Goal: Task Accomplishment & Management: Manage account settings

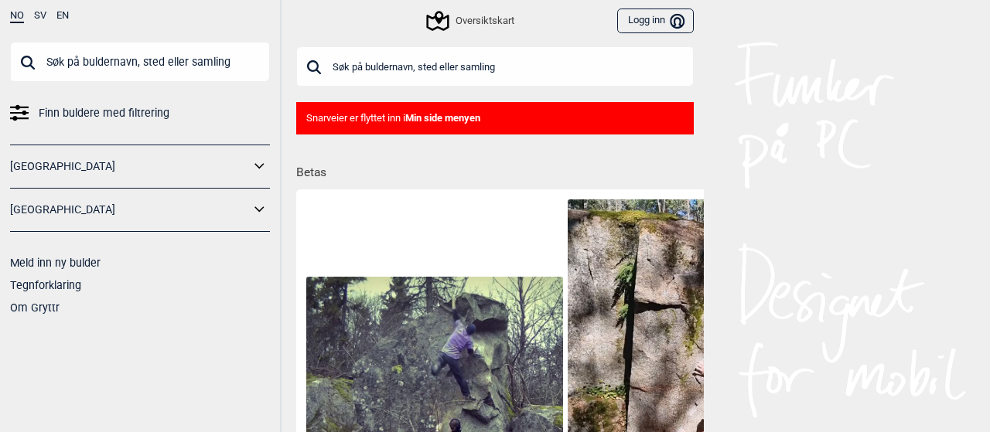
click at [626, 25] on button "Logg inn Bruker" at bounding box center [655, 22] width 77 height 26
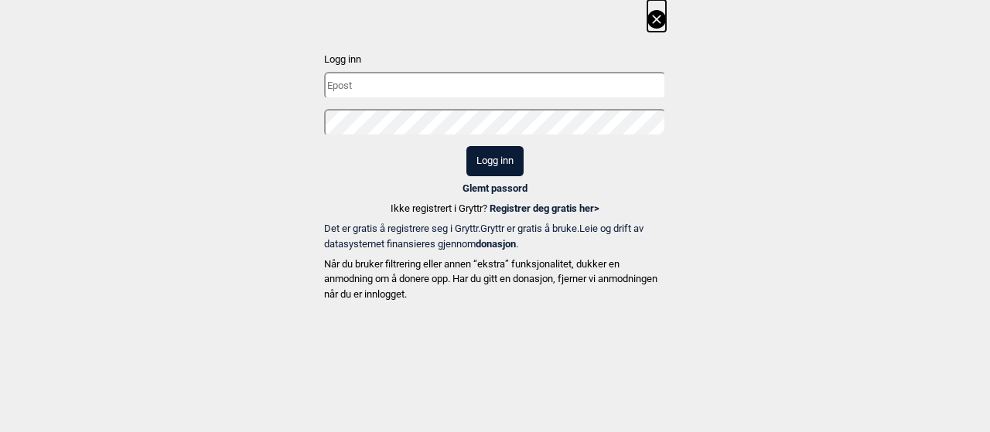
type input "[EMAIL_ADDRESS][DOMAIN_NAME]"
click at [505, 168] on button "Logg inn" at bounding box center [494, 161] width 57 height 30
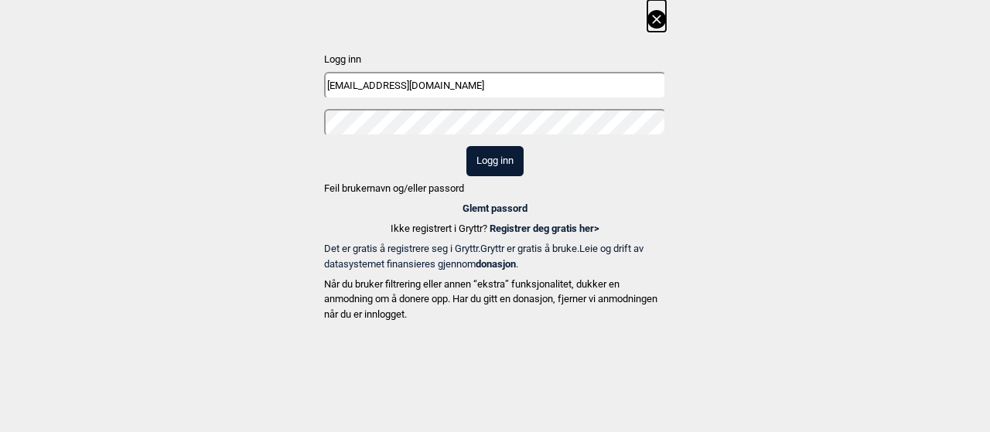
click at [485, 160] on button "Logg inn" at bounding box center [494, 161] width 57 height 30
click at [493, 207] on link "Glemt passord" at bounding box center [495, 209] width 65 height 12
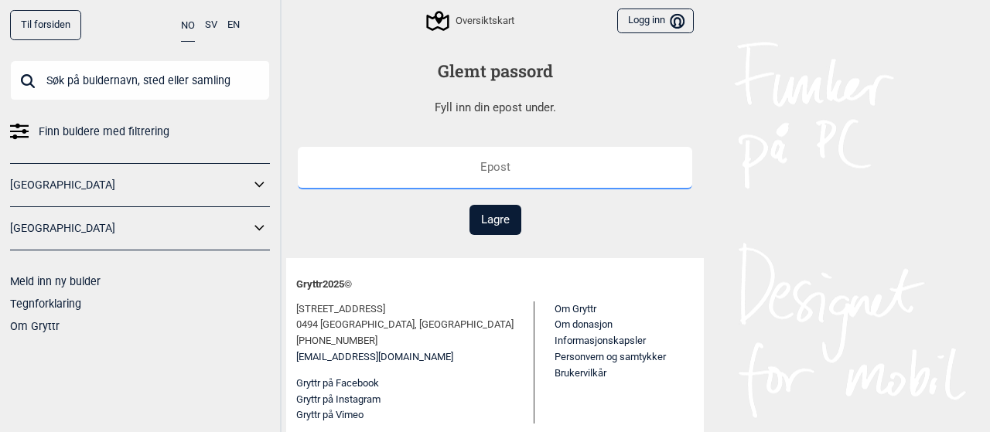
click at [481, 159] on input "text" at bounding box center [495, 168] width 394 height 43
drag, startPoint x: 517, startPoint y: 167, endPoint x: 497, endPoint y: 165, distance: 19.5
click at [497, 165] on input "[EMAIL_ADDRESS][DOMAIN_NAME]" at bounding box center [495, 168] width 394 height 43
type input "[EMAIL_ADDRESS][DOMAIN_NAME]"
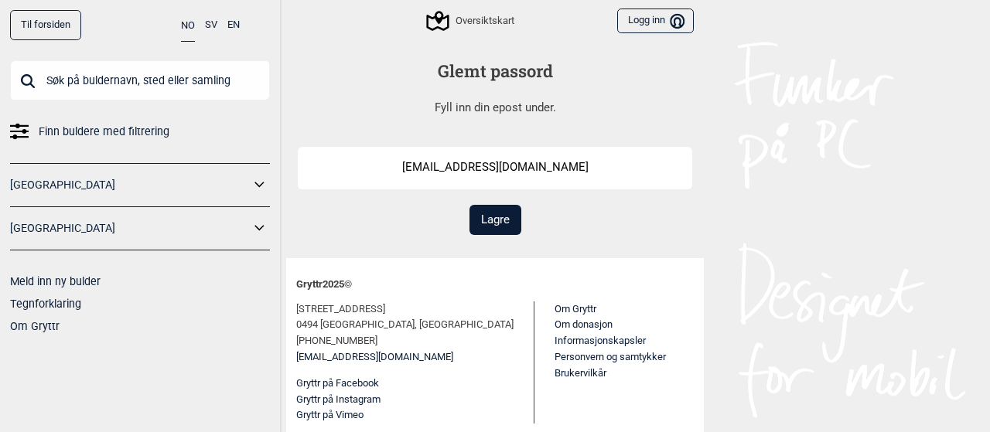
click at [492, 220] on button "Lagre" at bounding box center [496, 220] width 52 height 30
